Goal: Transaction & Acquisition: Purchase product/service

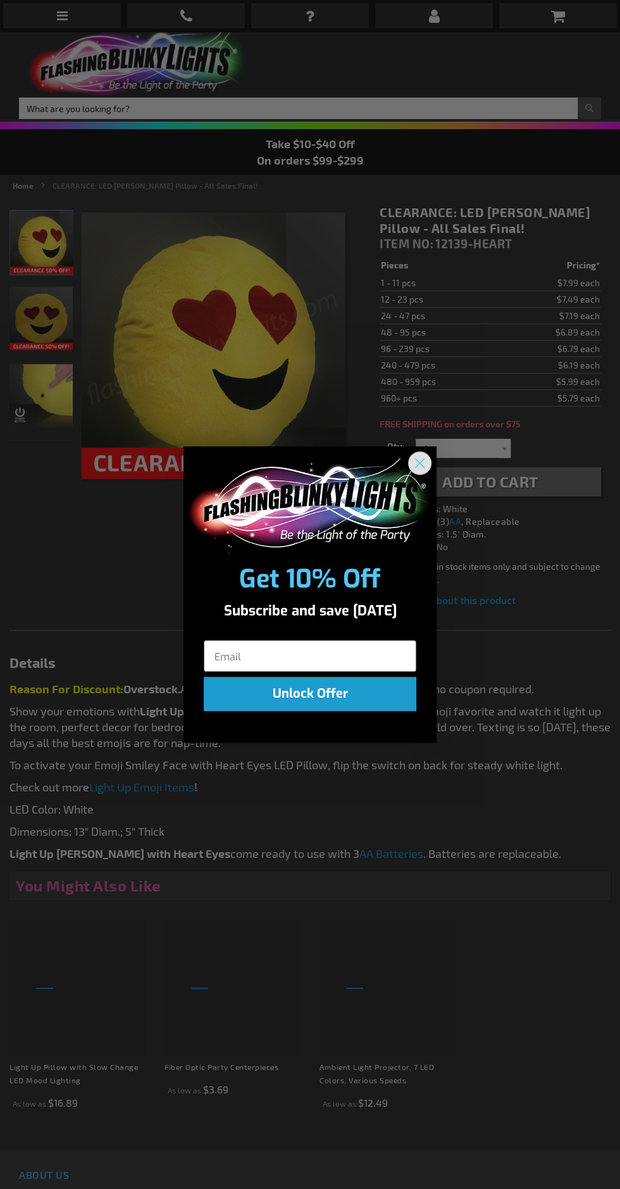
click at [421, 467] on circle "Close dialog" at bounding box center [420, 462] width 21 height 21
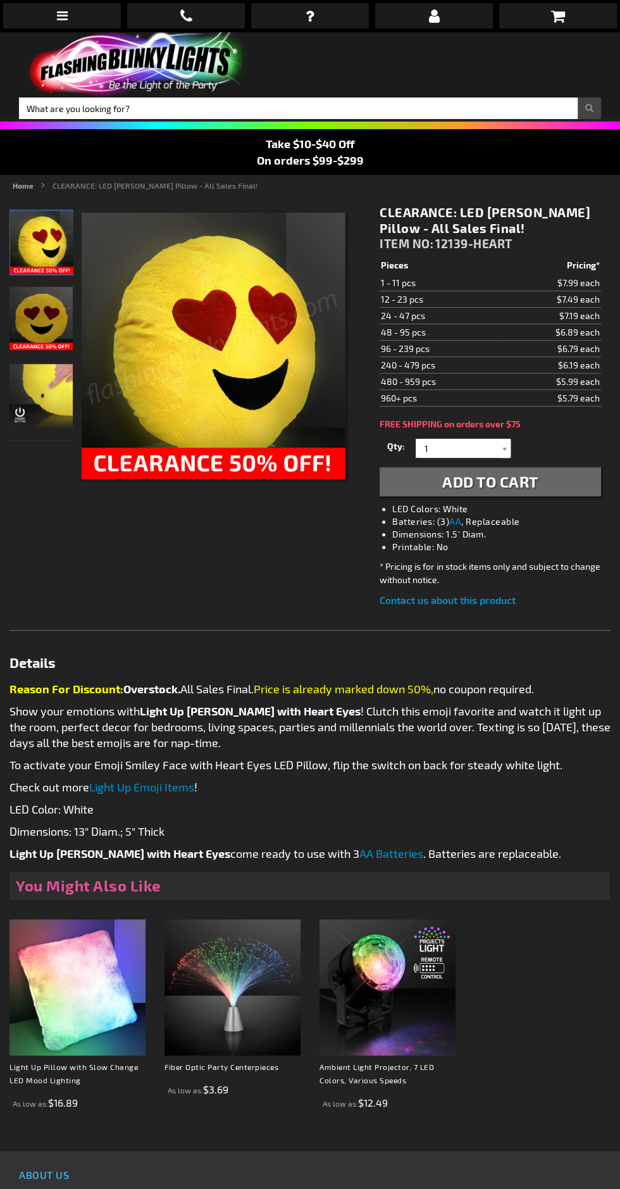
click at [66, 15] on icon at bounding box center [62, 15] width 11 height 13
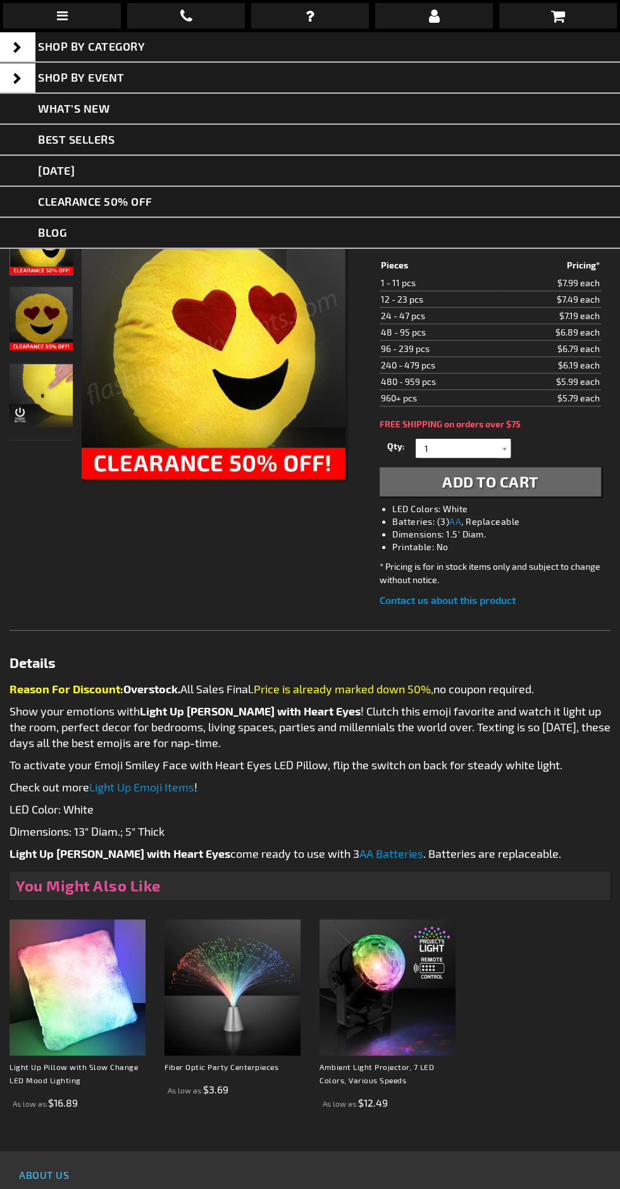
click at [117, 171] on link "[DATE]" at bounding box center [310, 171] width 620 height 31
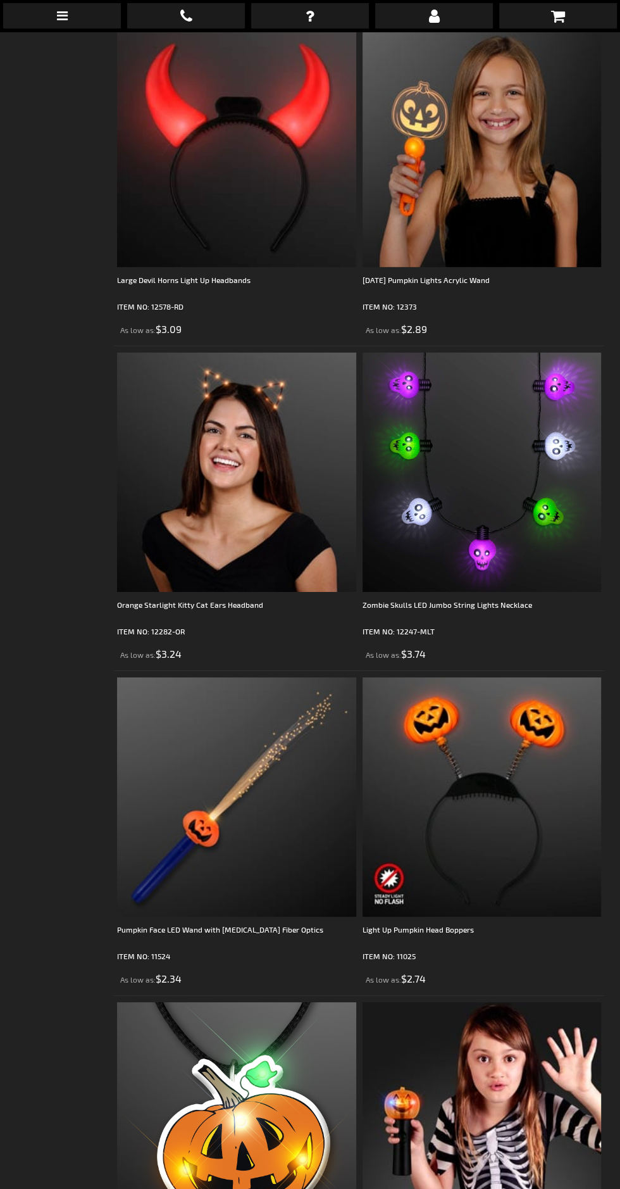
scroll to position [4611, 0]
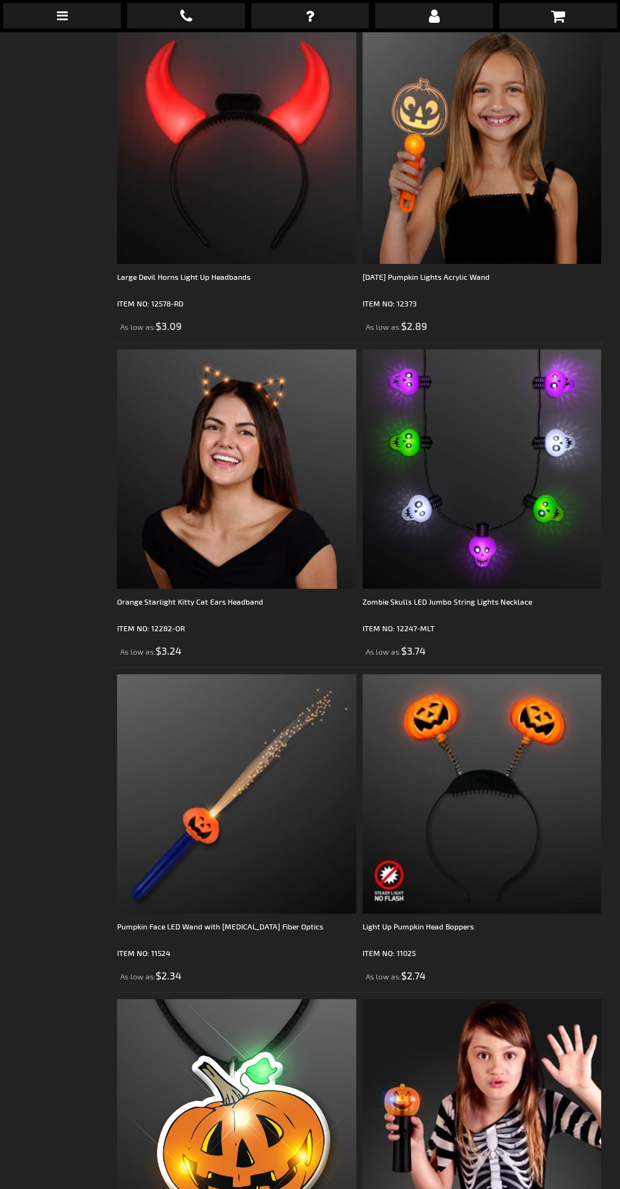
click at [469, 427] on img at bounding box center [482, 468] width 239 height 239
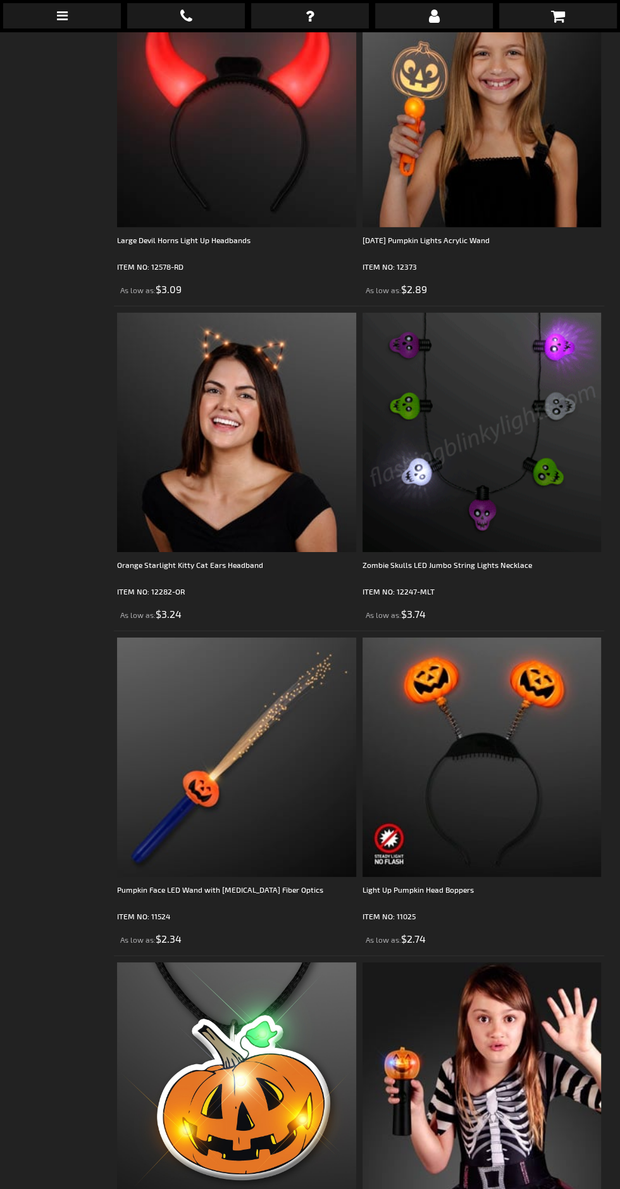
scroll to position [4680, 0]
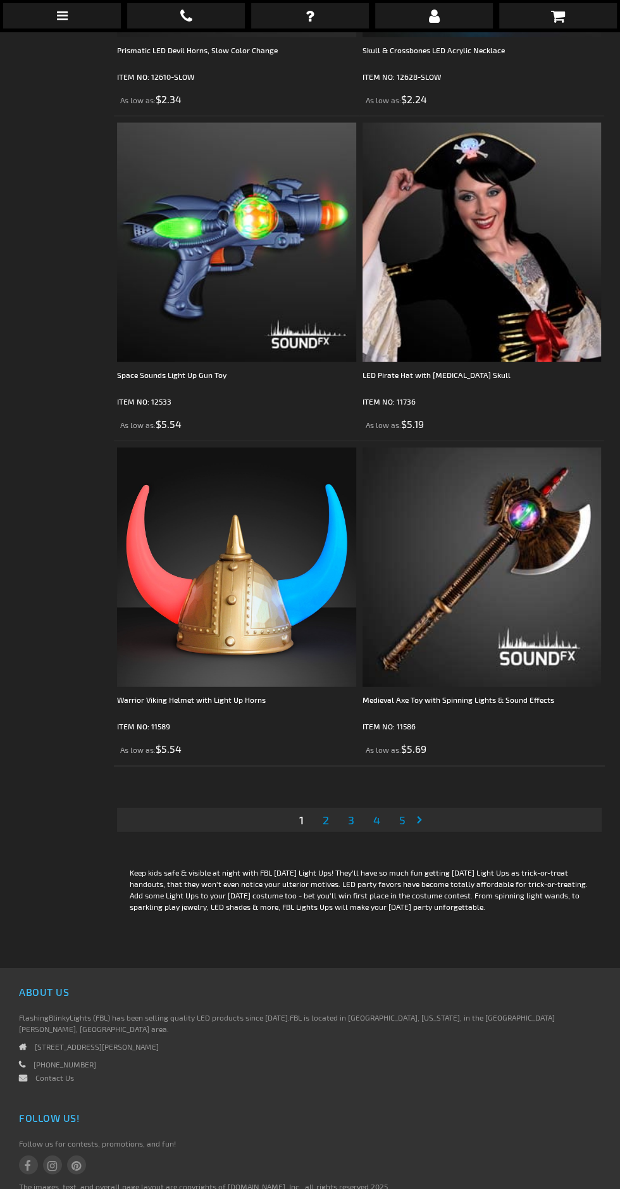
scroll to position [9403, 0]
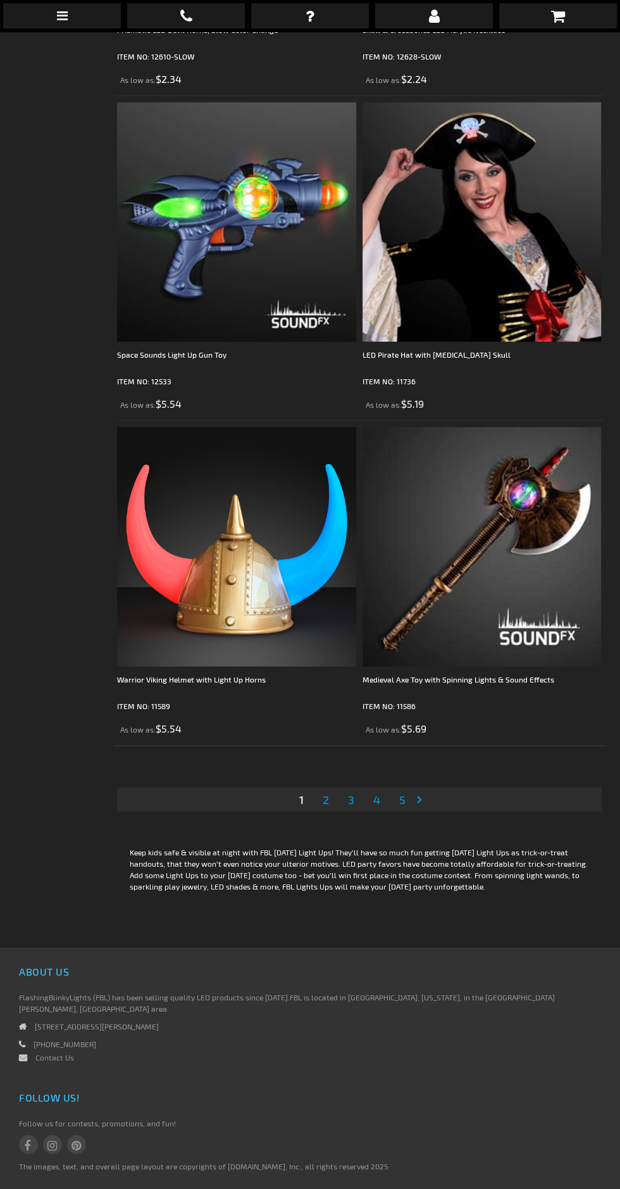
click at [423, 790] on link "Page Next" at bounding box center [422, 799] width 13 height 19
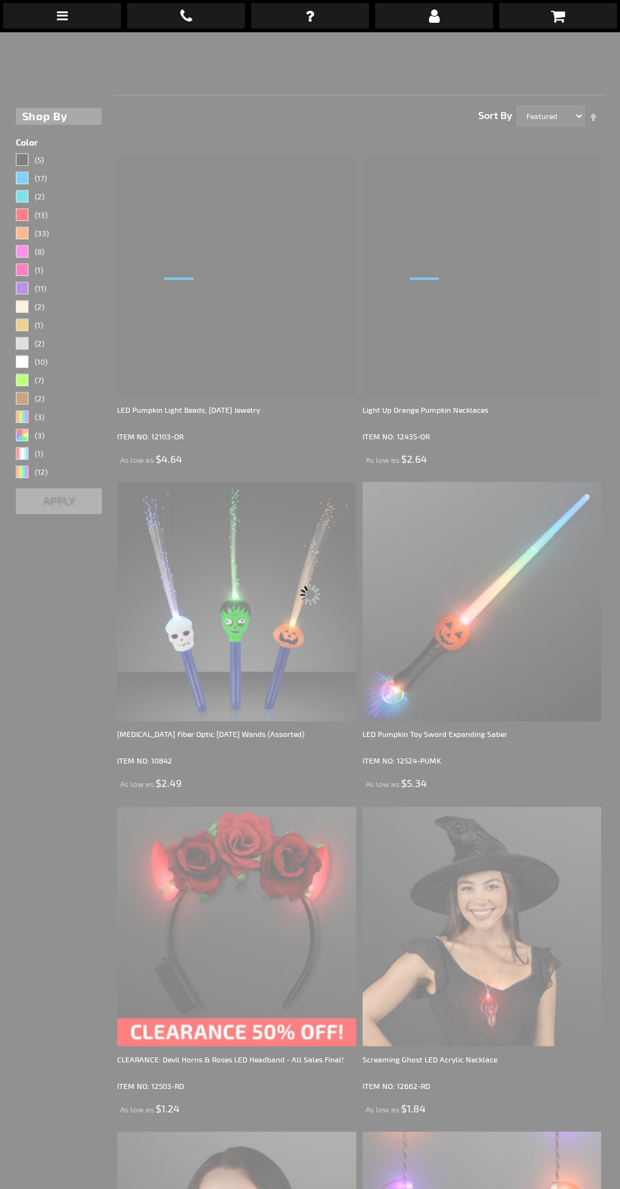
scroll to position [31, 0]
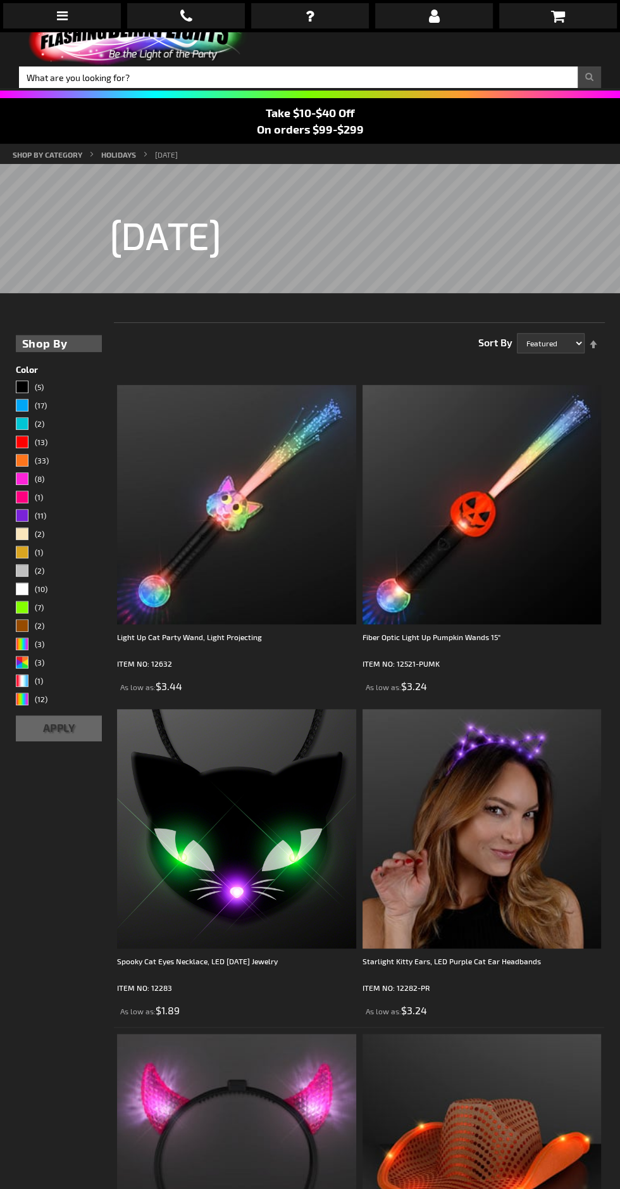
click at [301, 453] on img at bounding box center [236, 504] width 239 height 239
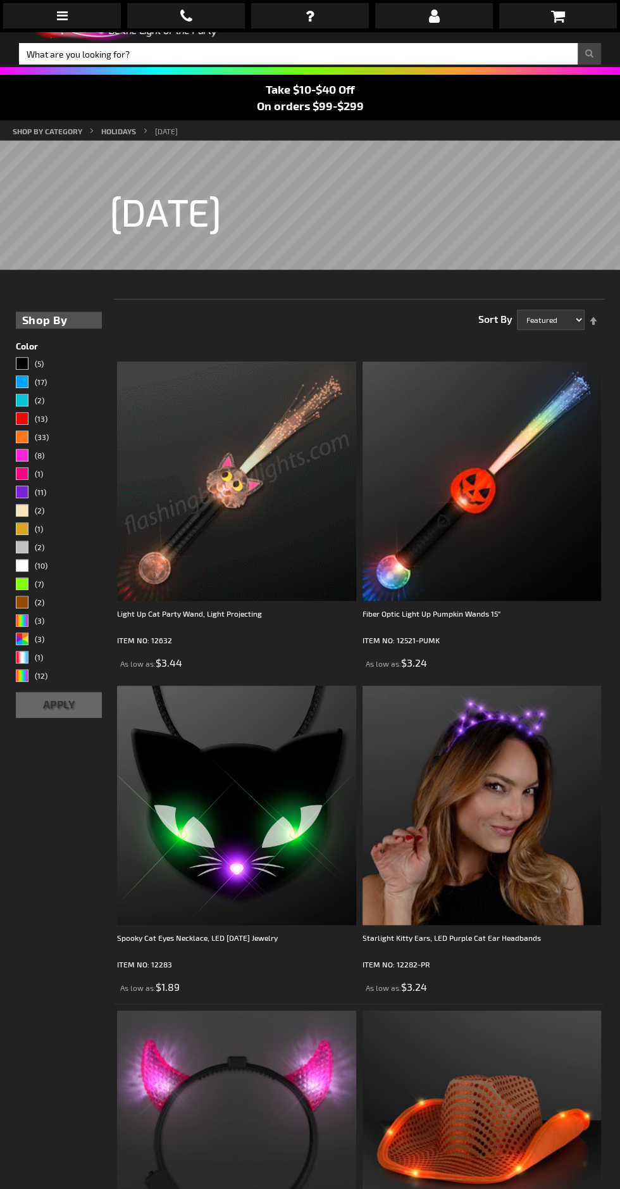
scroll to position [99, 0]
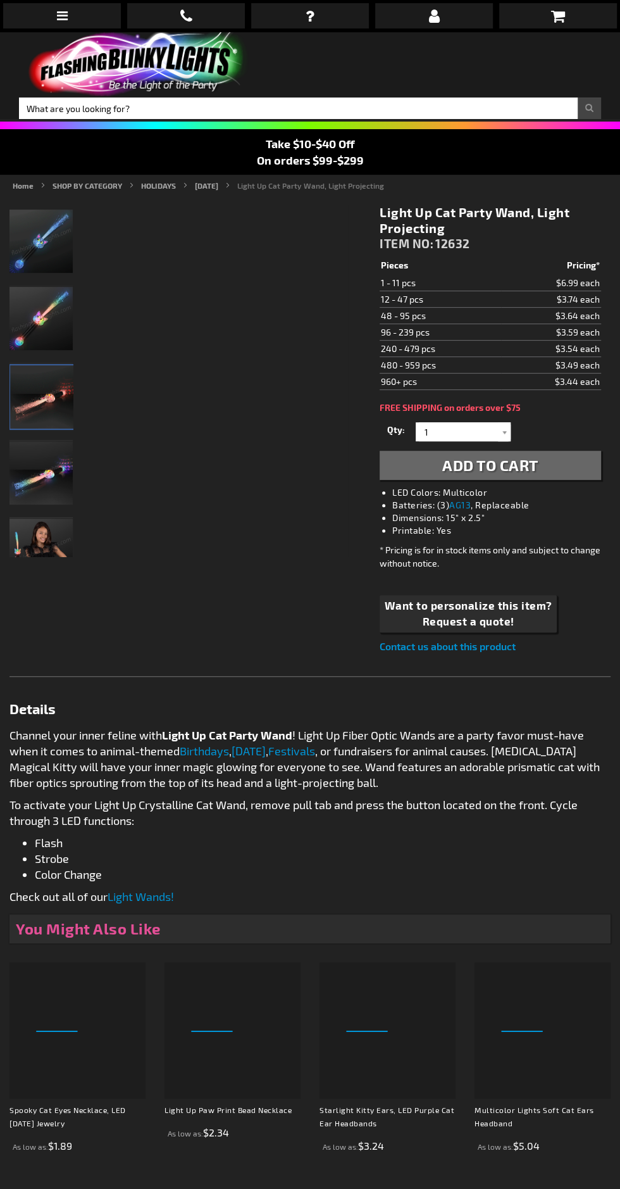
click at [58, 386] on img "Light Up Cat Party Wand" at bounding box center [41, 396] width 63 height 63
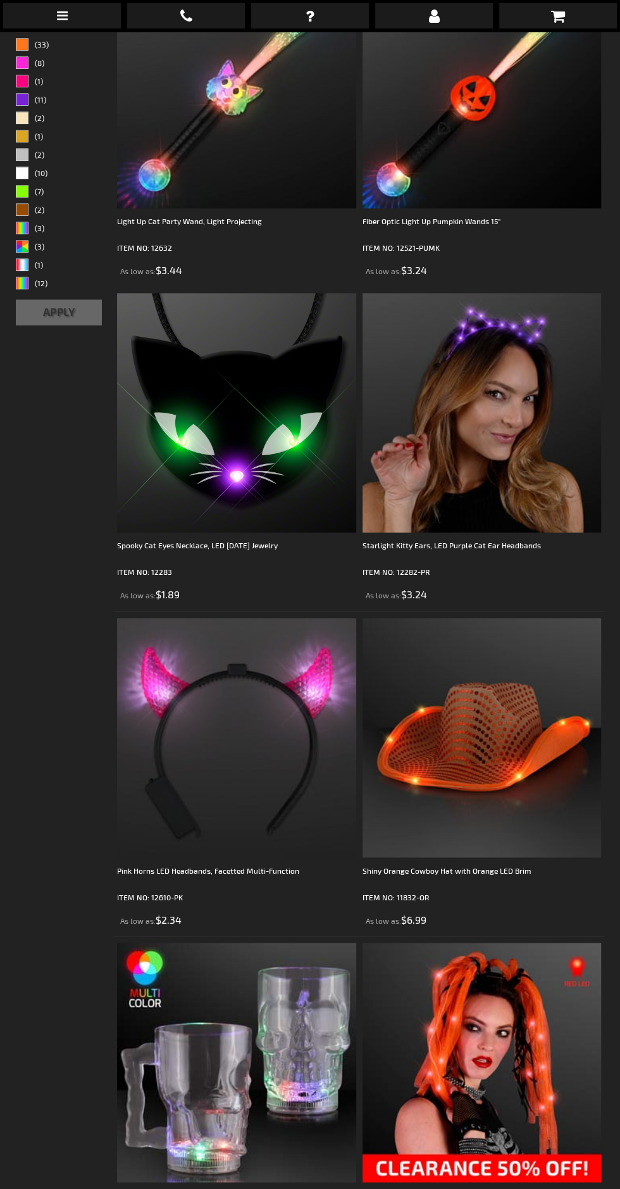
scroll to position [448, 0]
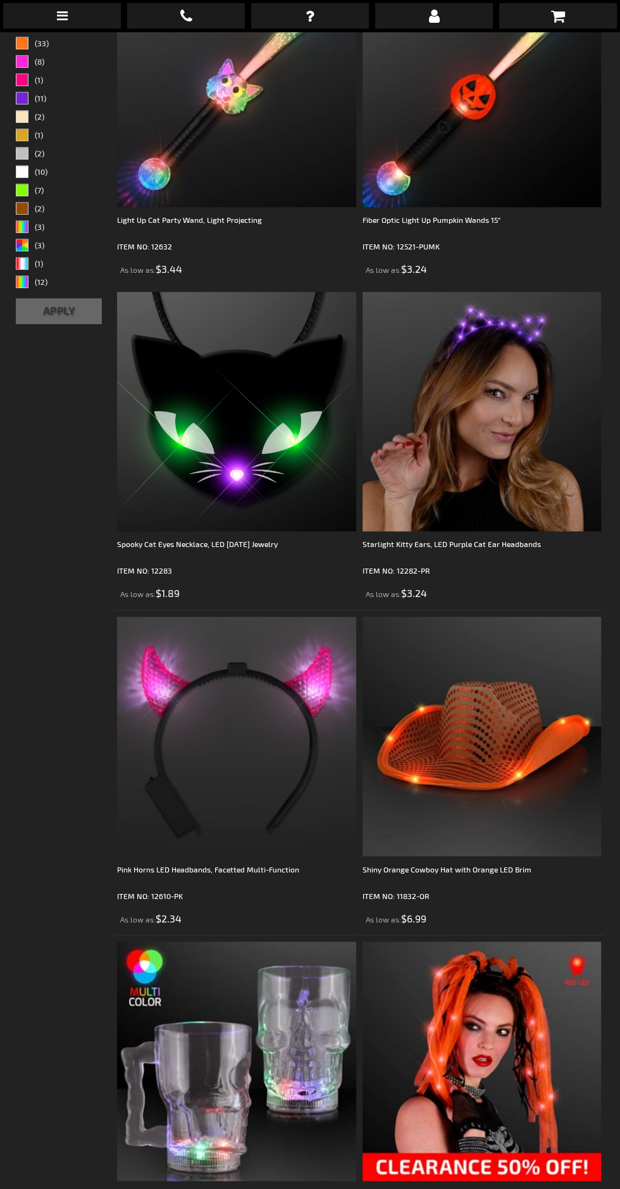
click at [282, 375] on img at bounding box center [236, 411] width 239 height 239
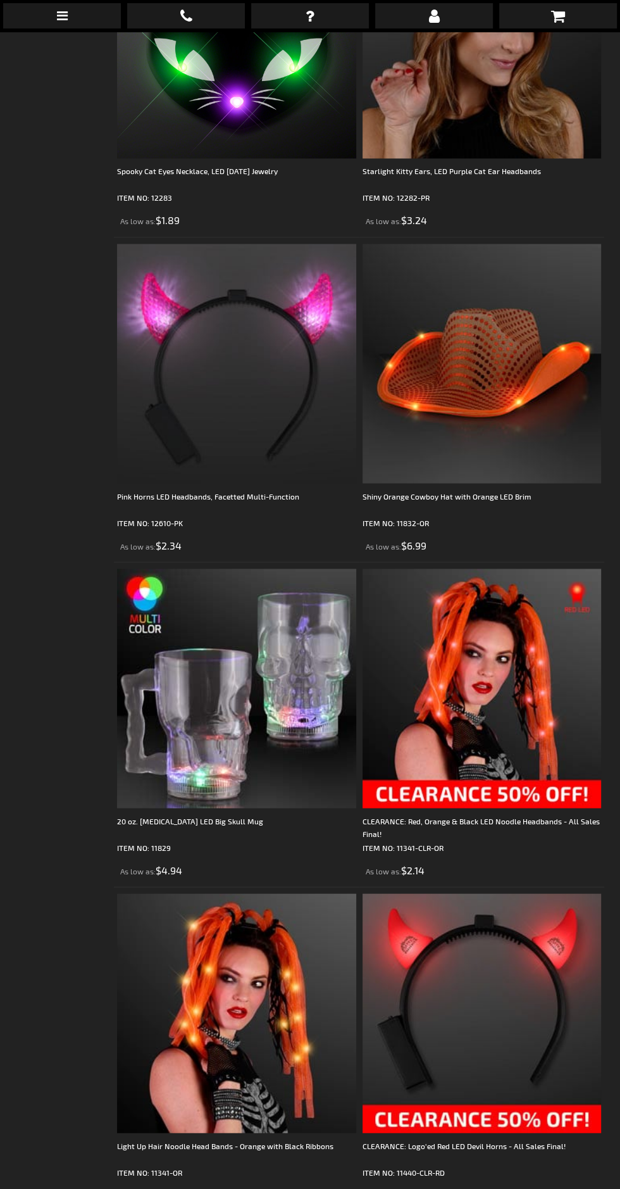
scroll to position [1301, 0]
